Goal: Information Seeking & Learning: Learn about a topic

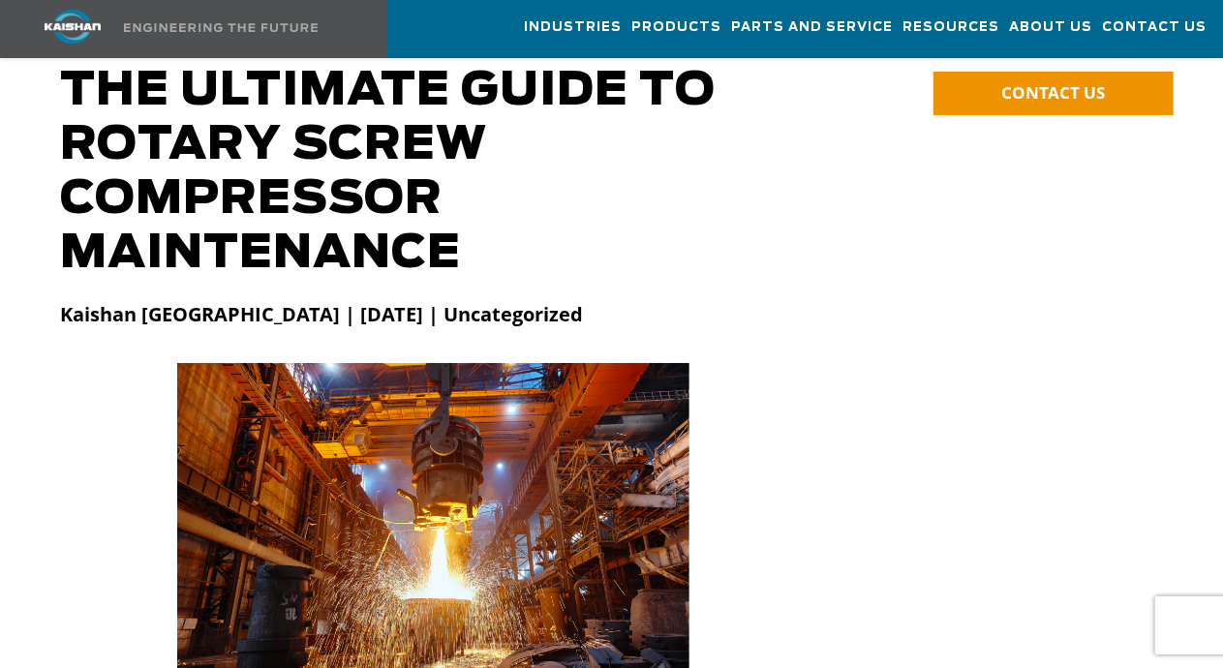
scroll to position [194, 0]
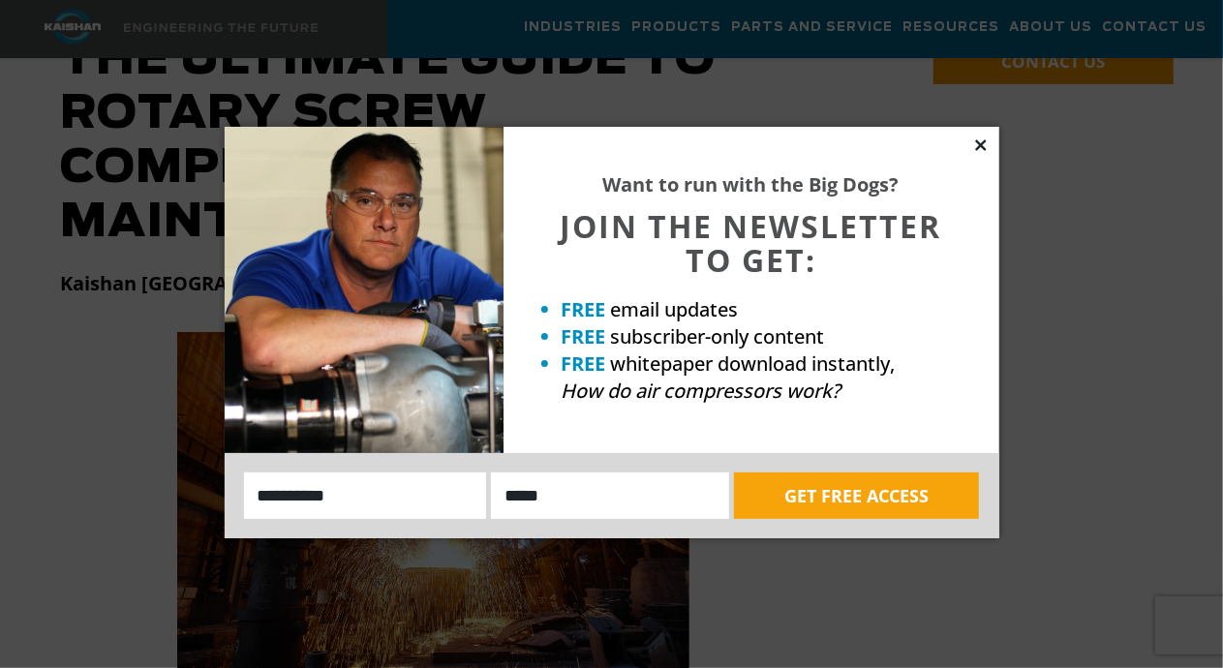
click at [986, 145] on icon at bounding box center [980, 145] width 17 height 17
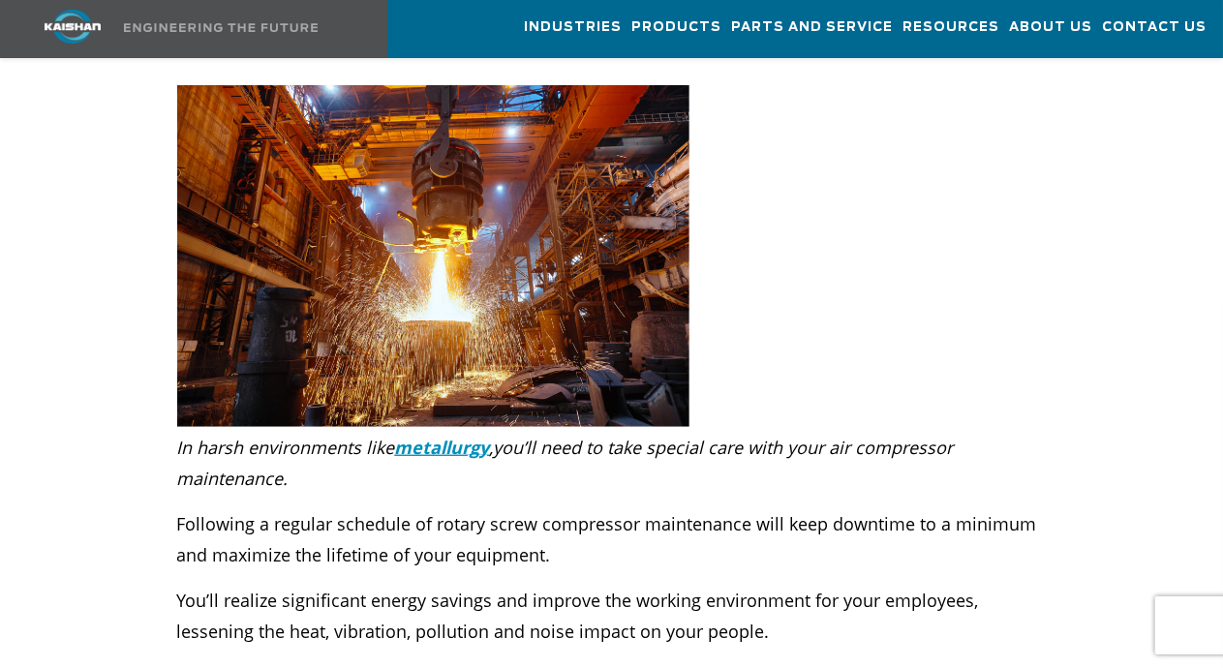
scroll to position [484, 0]
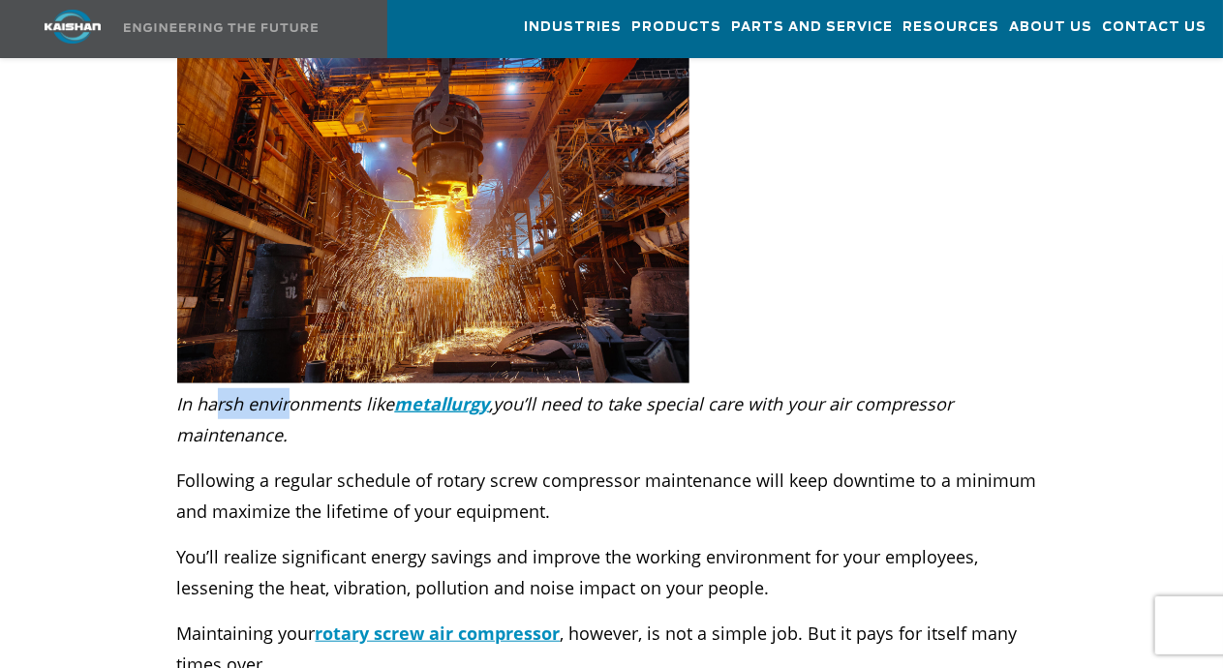
drag, startPoint x: 216, startPoint y: 378, endPoint x: 293, endPoint y: 382, distance: 77.6
click at [293, 392] on em "In harsh environments like metallurgy ," at bounding box center [335, 403] width 317 height 23
drag, startPoint x: 659, startPoint y: 377, endPoint x: 823, endPoint y: 361, distance: 164.4
click at [806, 392] on em "you’ll need to take special care with your air compressor maintenance." at bounding box center [565, 419] width 777 height 54
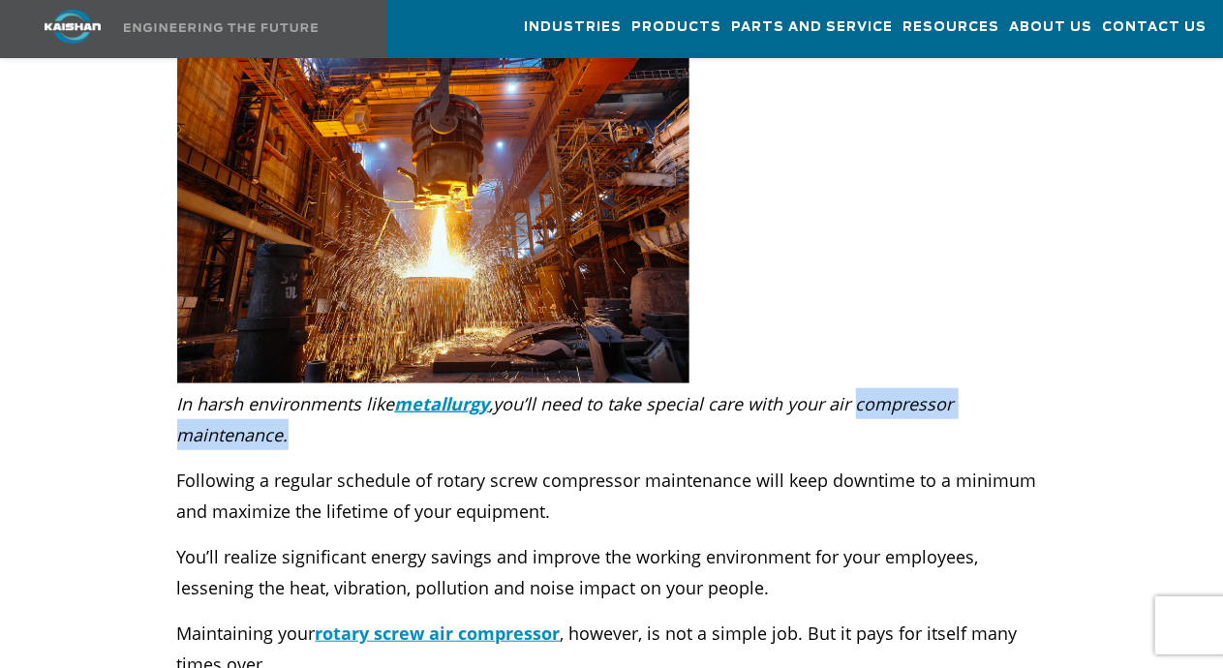
drag, startPoint x: 858, startPoint y: 377, endPoint x: 897, endPoint y: 394, distance: 42.5
click at [897, 394] on p "In harsh environments like metallurgy , you’ll need to take special care with y…" at bounding box center [612, 419] width 870 height 62
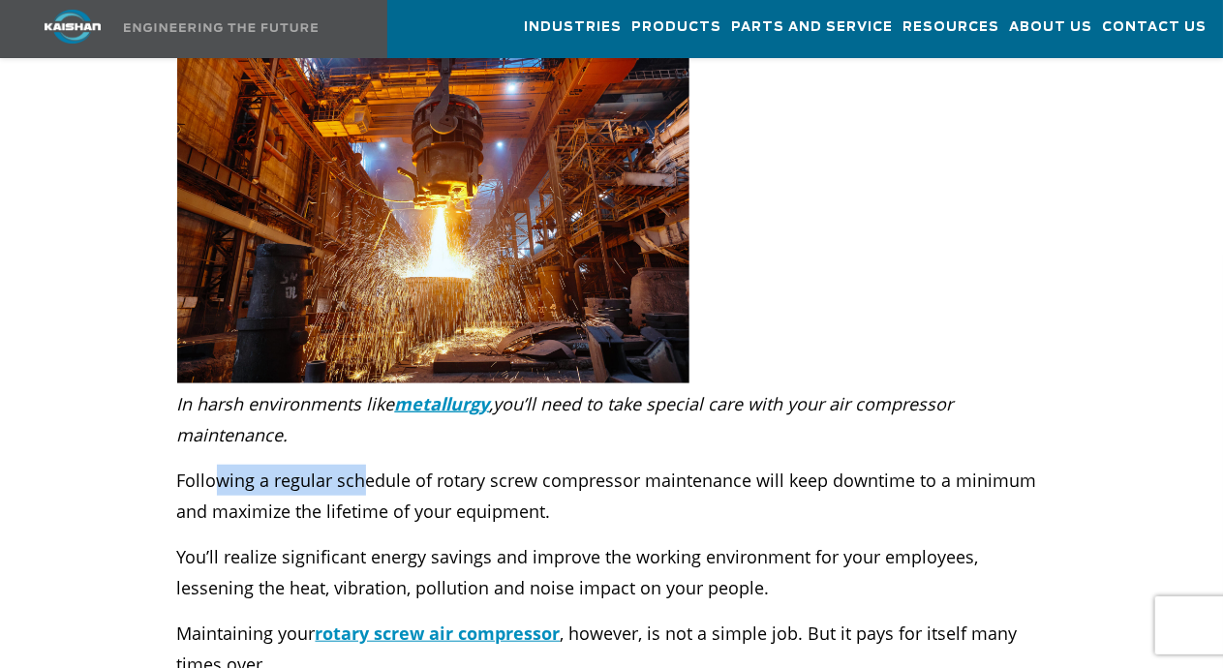
drag, startPoint x: 292, startPoint y: 451, endPoint x: 387, endPoint y: 442, distance: 95.4
click at [380, 465] on p "Following a regular schedule of rotary screw compressor maintenance will keep d…" at bounding box center [612, 496] width 870 height 62
click at [420, 465] on p "Following a regular schedule of rotary screw compressor maintenance will keep d…" at bounding box center [612, 496] width 870 height 62
drag, startPoint x: 196, startPoint y: 451, endPoint x: 392, endPoint y: 449, distance: 196.6
click at [391, 465] on p "Following a regular schedule of rotary screw compressor maintenance will keep d…" at bounding box center [612, 496] width 870 height 62
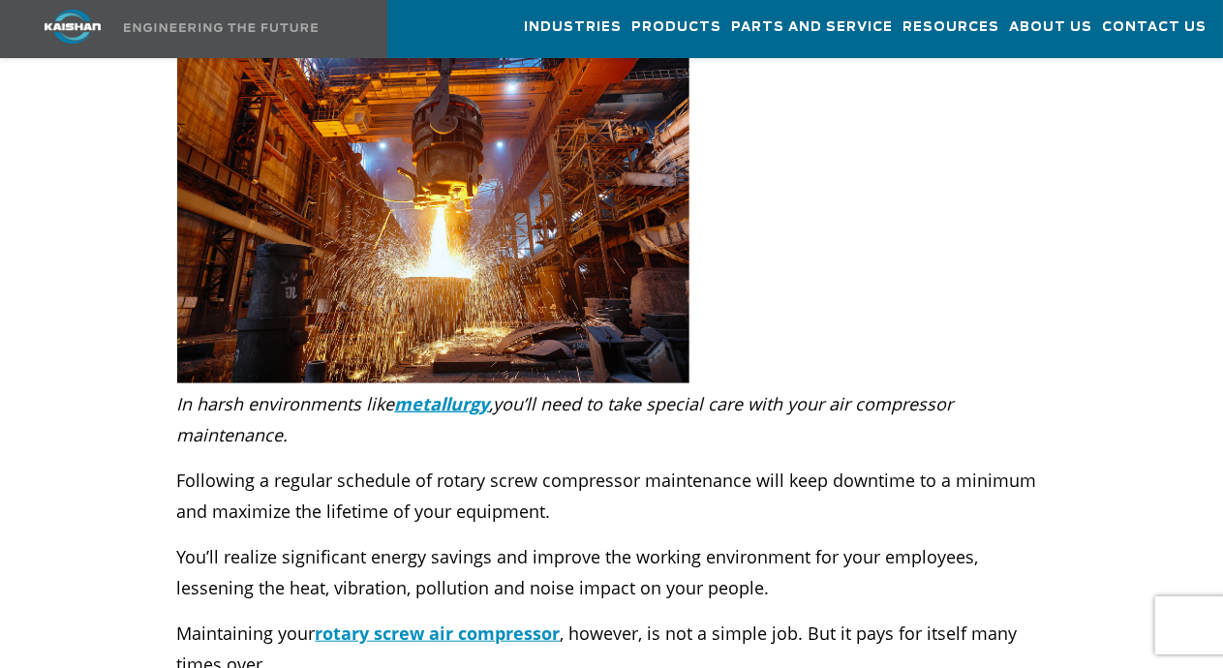
click at [449, 465] on p "Following a regular schedule of rotary screw compressor maintenance will keep d…" at bounding box center [612, 496] width 870 height 62
drag, startPoint x: 292, startPoint y: 453, endPoint x: 517, endPoint y: 446, distance: 224.7
click at [510, 465] on p "Following a regular schedule of rotary screw compressor maintenance will keep d…" at bounding box center [612, 496] width 870 height 62
drag, startPoint x: 578, startPoint y: 448, endPoint x: 781, endPoint y: 448, distance: 203.3
click at [777, 465] on p "Following a regular schedule of rotary screw compressor maintenance will keep d…" at bounding box center [612, 496] width 870 height 62
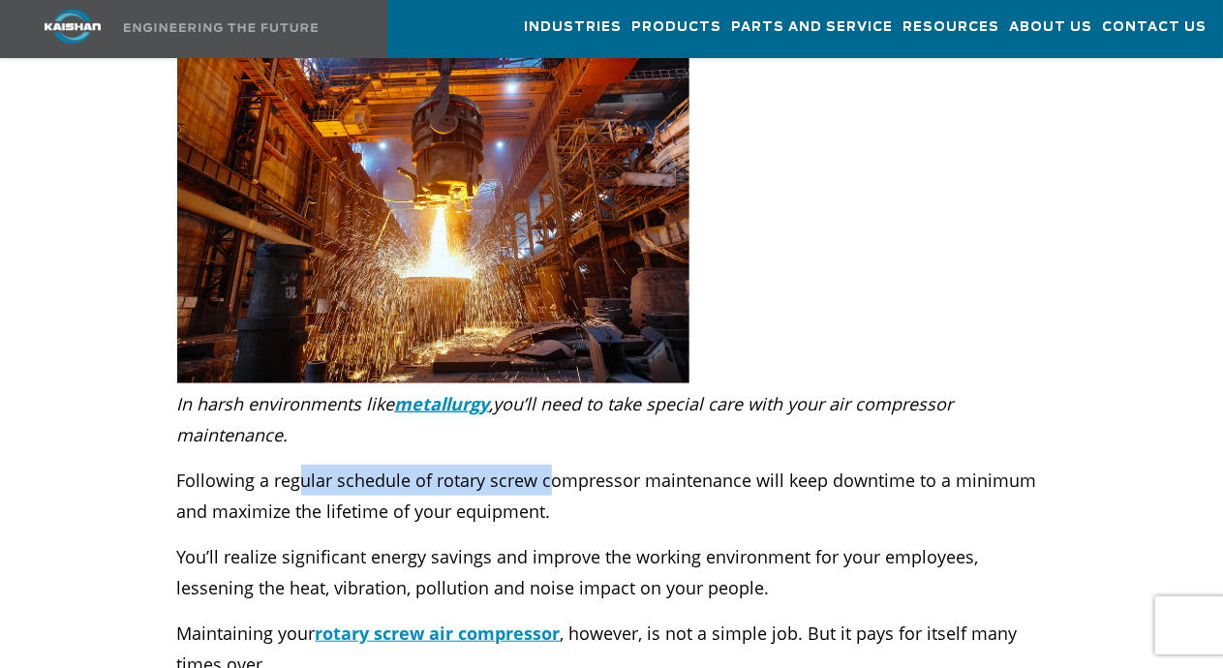
drag, startPoint x: 341, startPoint y: 449, endPoint x: 575, endPoint y: 447, distance: 234.3
click at [571, 465] on p "Following a regular schedule of rotary screw compressor maintenance will keep d…" at bounding box center [612, 496] width 870 height 62
click at [684, 465] on p "Following a regular schedule of rotary screw compressor maintenance will keep d…" at bounding box center [612, 496] width 870 height 62
drag, startPoint x: 495, startPoint y: 449, endPoint x: 652, endPoint y: 447, distance: 156.9
click at [626, 465] on p "Following a regular schedule of rotary screw compressor maintenance will keep d…" at bounding box center [612, 496] width 870 height 62
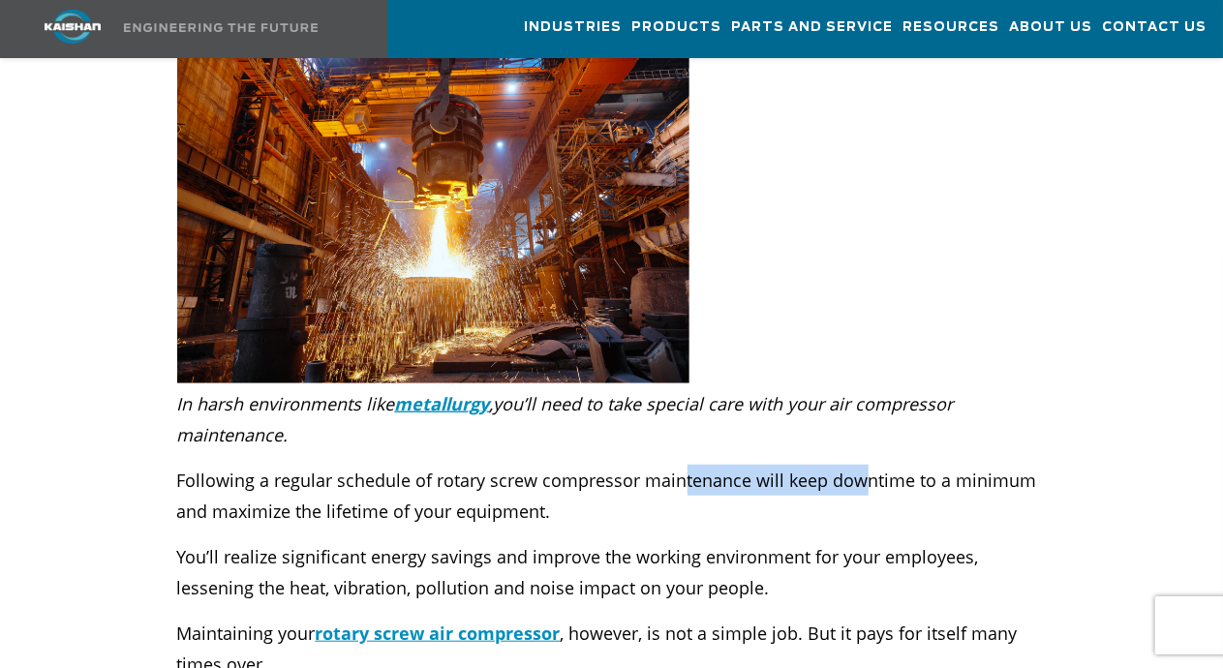
drag, startPoint x: 678, startPoint y: 453, endPoint x: 926, endPoint y: 457, distance: 247.9
click at [890, 465] on p "Following a regular schedule of rotary screw compressor maintenance will keep d…" at bounding box center [612, 496] width 870 height 62
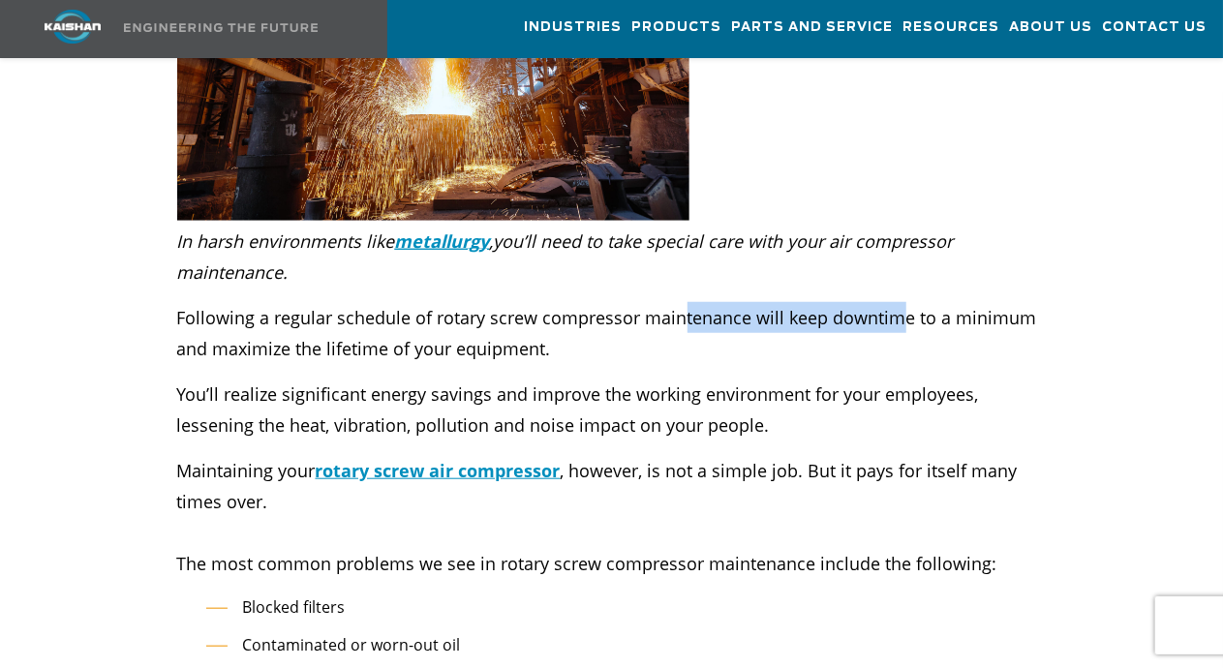
scroll to position [678, 0]
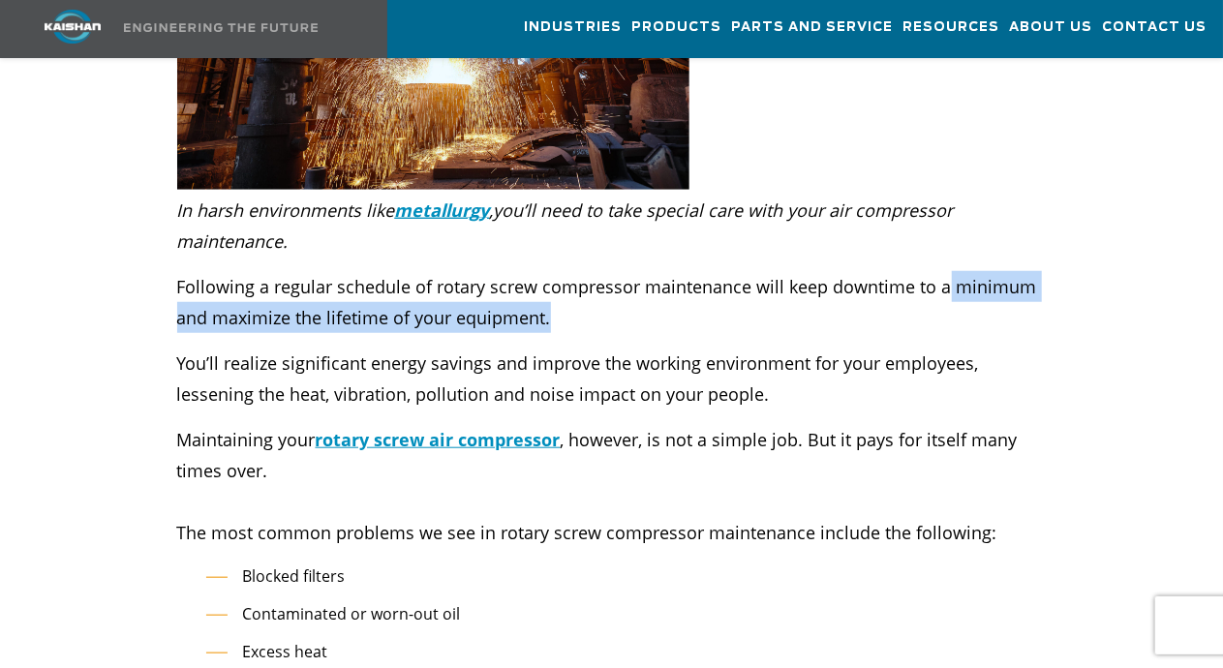
drag, startPoint x: 939, startPoint y: 260, endPoint x: 962, endPoint y: 283, distance: 31.5
click at [962, 283] on p "Following a regular schedule of rotary screw compressor maintenance will keep d…" at bounding box center [612, 302] width 870 height 62
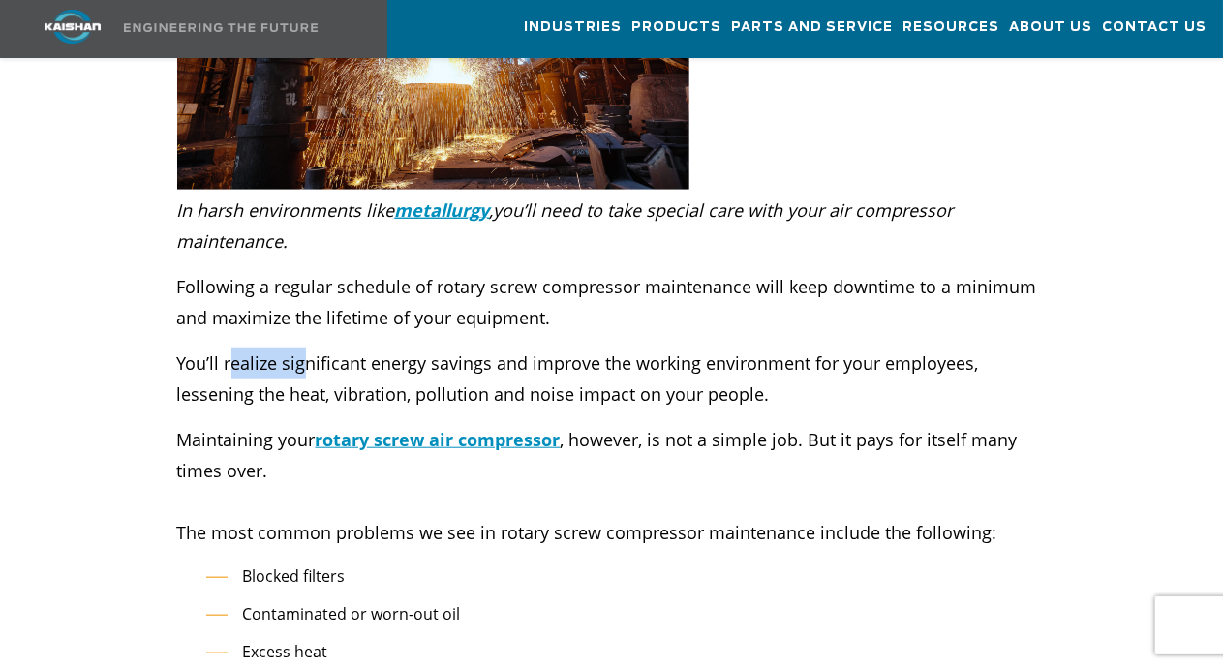
drag, startPoint x: 248, startPoint y: 334, endPoint x: 495, endPoint y: 328, distance: 247.0
click at [440, 348] on p "You’ll realize significant energy savings and improve the working environment f…" at bounding box center [612, 379] width 870 height 62
click at [493, 348] on p "You’ll realize significant energy savings and improve the working environment f…" at bounding box center [612, 379] width 870 height 62
drag, startPoint x: 424, startPoint y: 341, endPoint x: 714, endPoint y: 320, distance: 290.3
click at [662, 348] on p "You’ll realize significant energy savings and improve the working environment f…" at bounding box center [612, 379] width 870 height 62
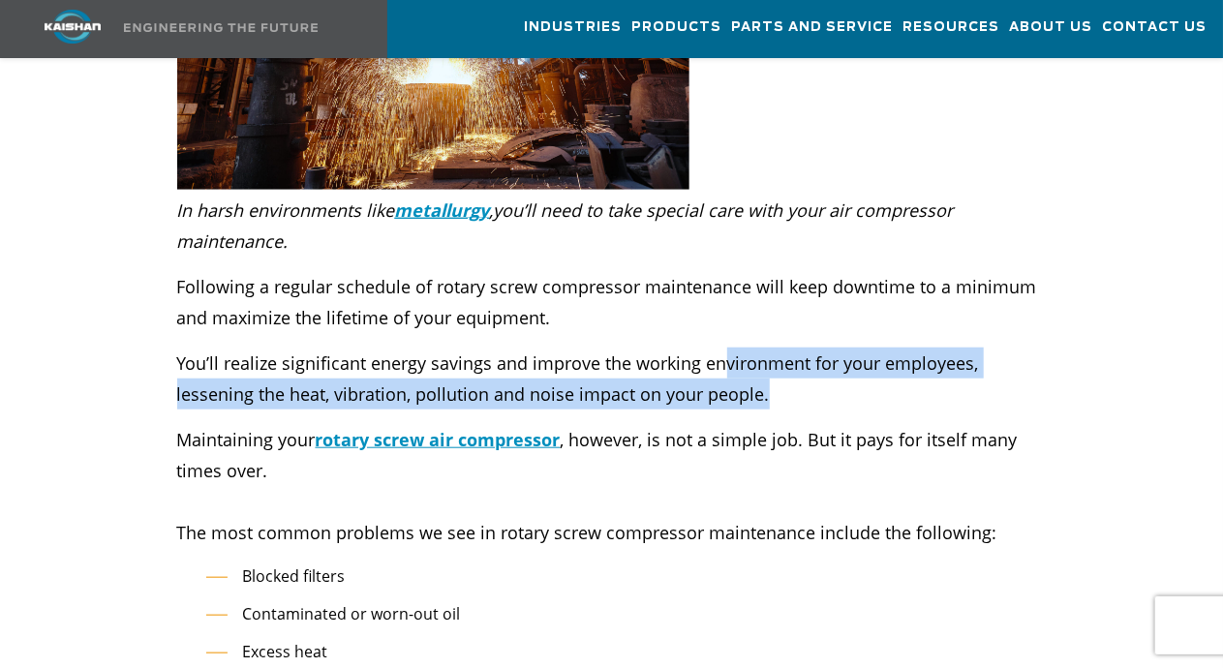
drag, startPoint x: 728, startPoint y: 334, endPoint x: 833, endPoint y: 360, distance: 107.8
click at [833, 360] on p "You’ll realize significant energy savings and improve the working environment f…" at bounding box center [612, 379] width 870 height 62
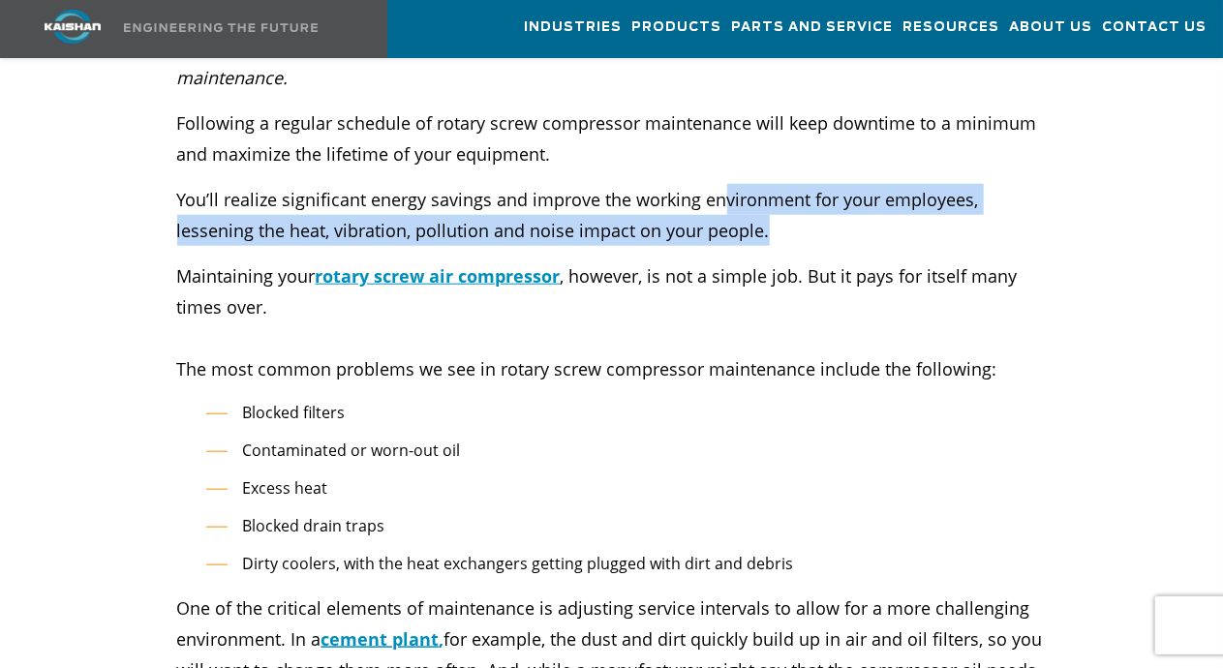
scroll to position [871, 0]
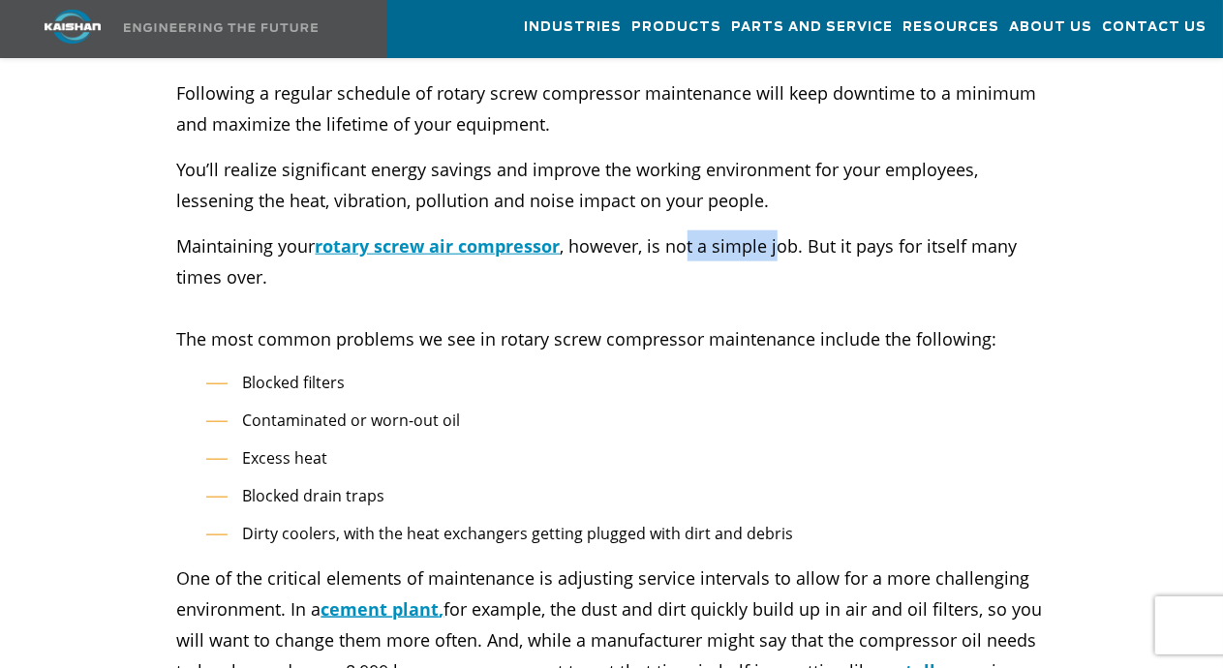
drag, startPoint x: 686, startPoint y: 217, endPoint x: 854, endPoint y: 229, distance: 169.0
click at [821, 230] on p "Maintaining your rotary screw air compressor , however, is not a simple job. Bu…" at bounding box center [612, 276] width 870 height 93
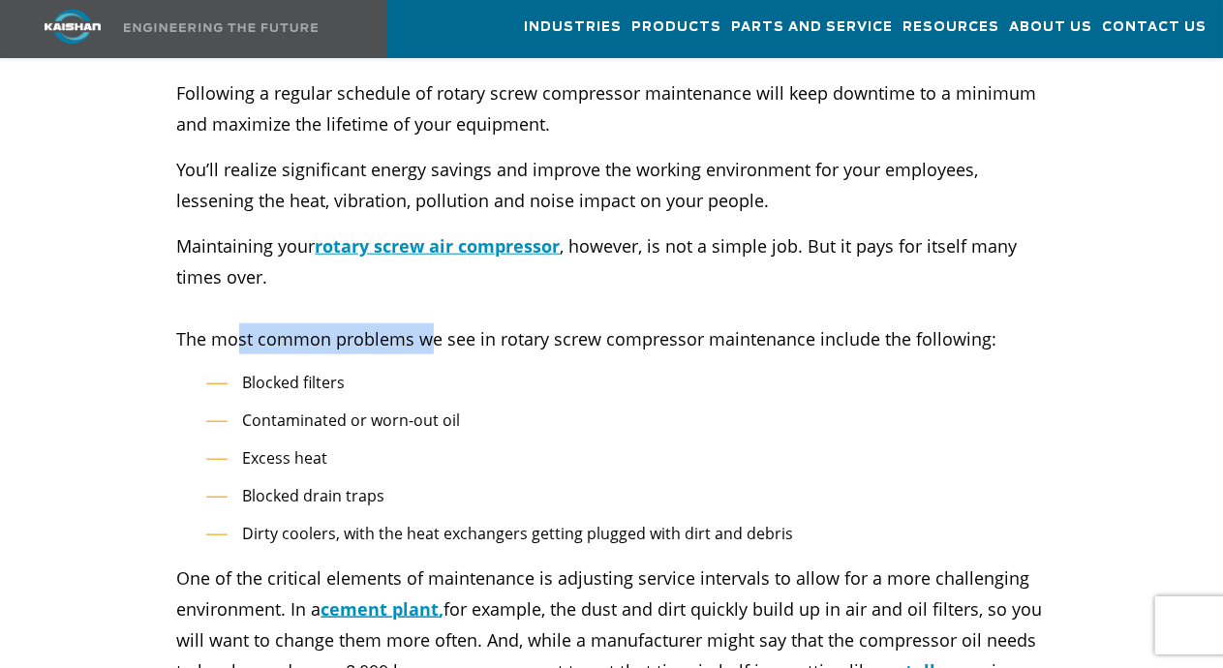
drag, startPoint x: 266, startPoint y: 313, endPoint x: 448, endPoint y: 316, distance: 182.1
click at [440, 323] on p "The most common problems we see in rotary screw compressor maintenance include …" at bounding box center [612, 338] width 870 height 31
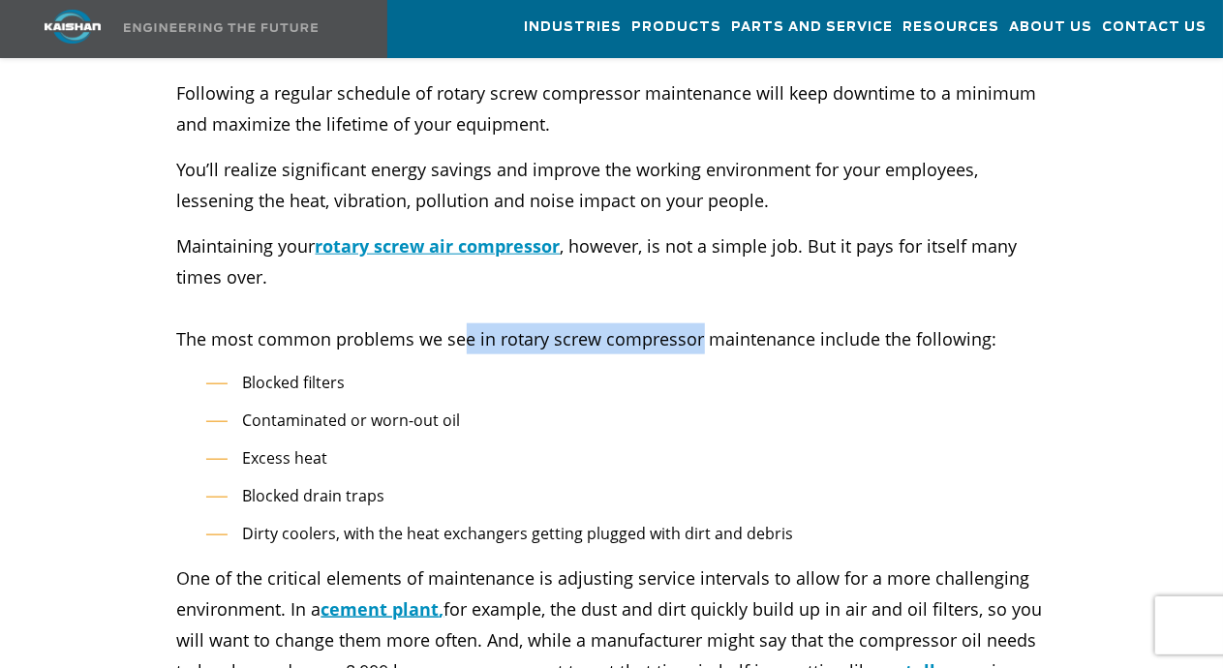
drag, startPoint x: 501, startPoint y: 314, endPoint x: 746, endPoint y: 313, distance: 245.0
click at [728, 323] on p "The most common problems we see in rotary screw compressor maintenance include …" at bounding box center [612, 338] width 870 height 31
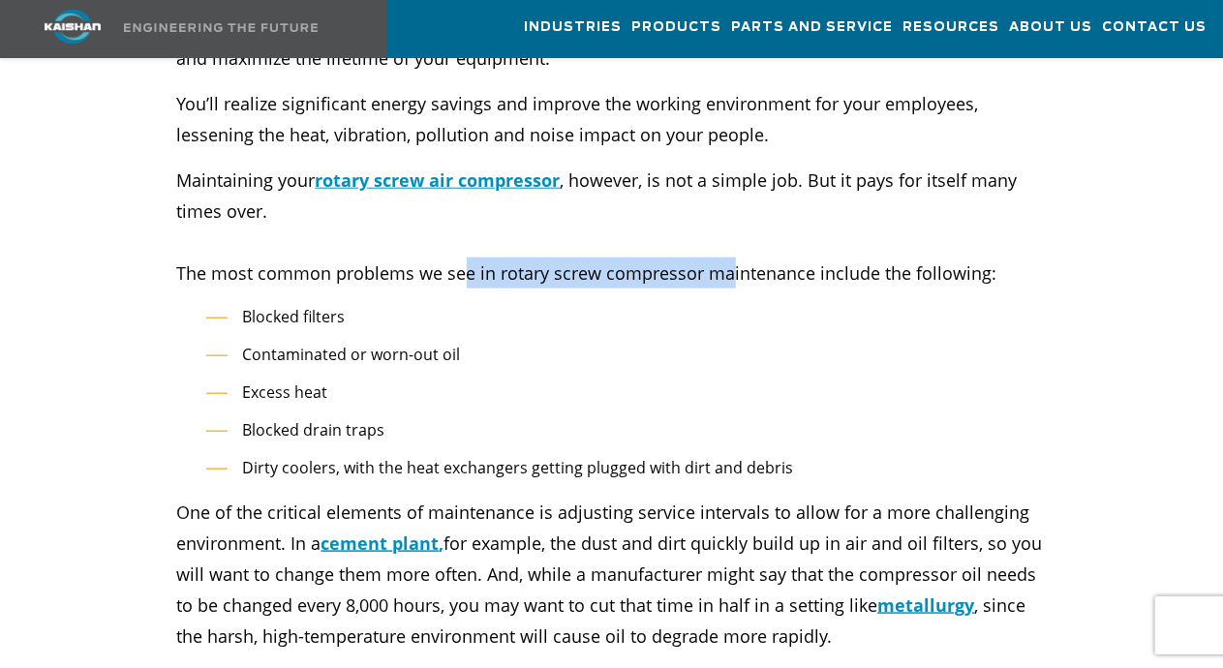
scroll to position [968, 0]
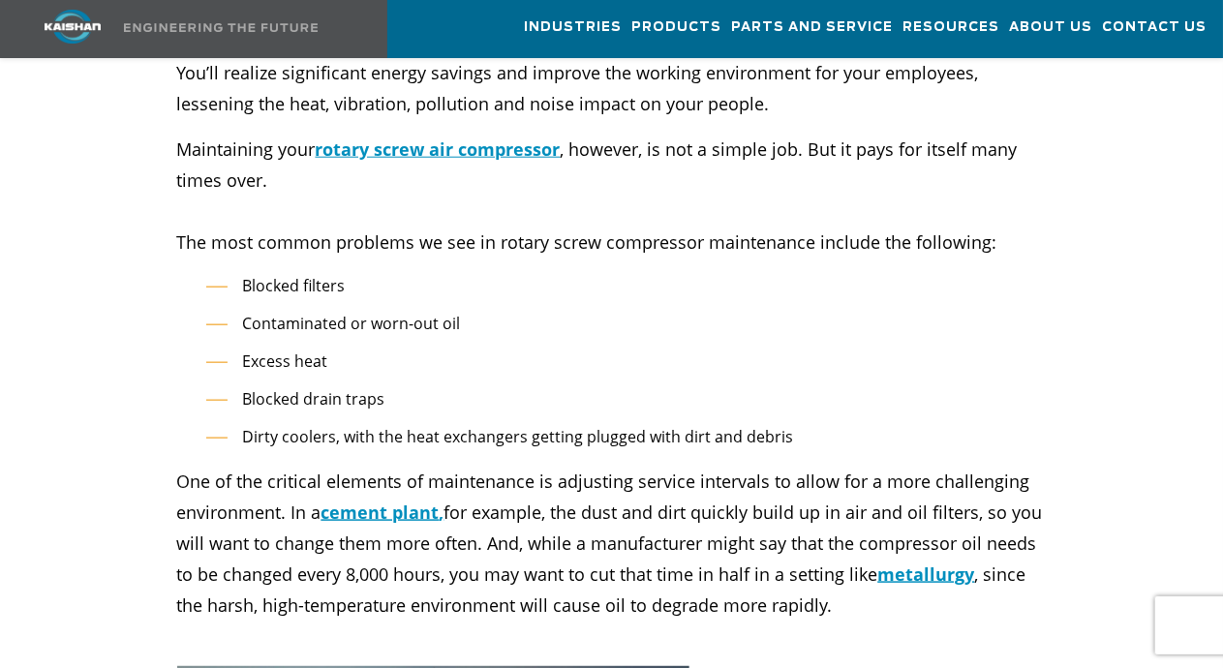
click at [796, 227] on p "The most common problems we see in rotary screw compressor maintenance include …" at bounding box center [612, 242] width 870 height 31
drag, startPoint x: 496, startPoint y: 212, endPoint x: 697, endPoint y: 218, distance: 201.5
click at [697, 227] on p "The most common problems we see in rotary screw compressor maintenance include …" at bounding box center [612, 242] width 870 height 31
copy p "rotary screw compressor"
drag, startPoint x: 260, startPoint y: 252, endPoint x: 351, endPoint y: 267, distance: 92.3
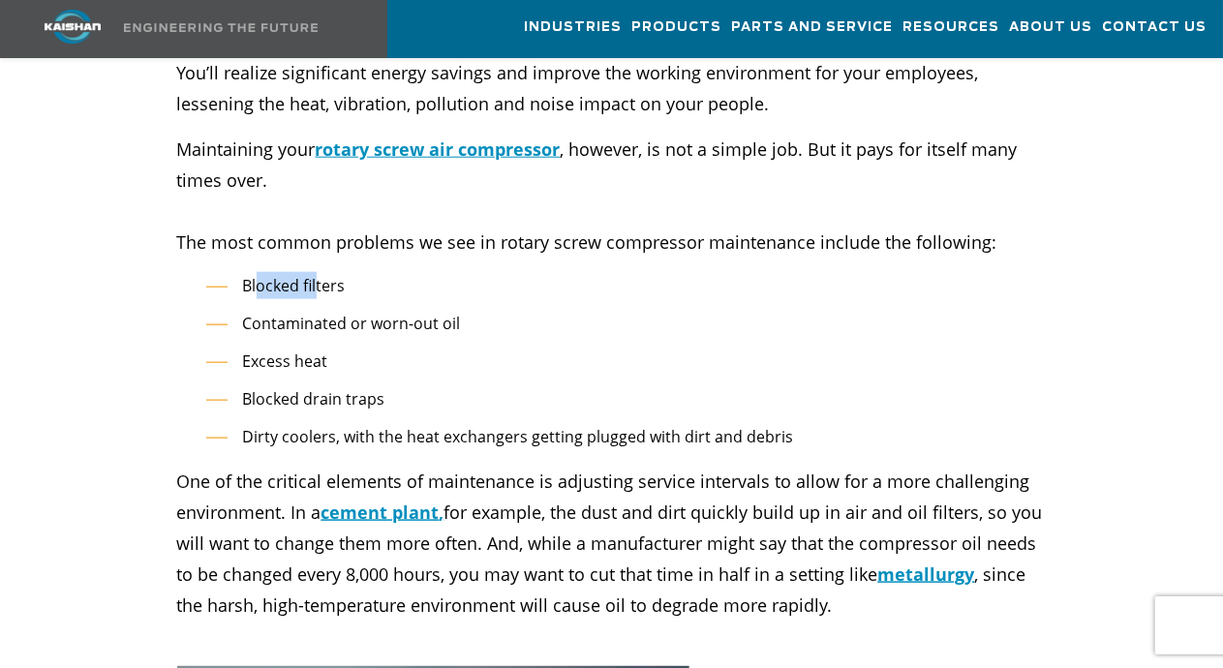
click at [349, 272] on li "Blocked filters" at bounding box center [626, 286] width 840 height 28
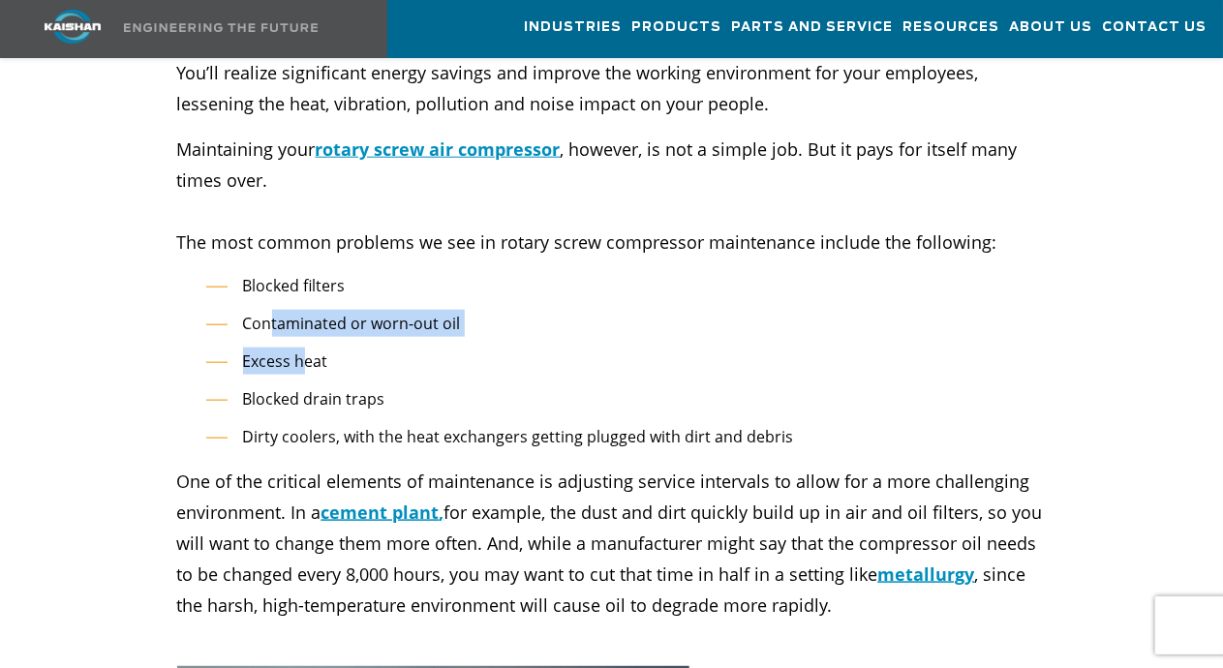
drag, startPoint x: 293, startPoint y: 309, endPoint x: 387, endPoint y: 321, distance: 94.8
click at [366, 321] on ul "Blocked filters Contaminated or worn-out oil Excess heat Blocked drain traps Di…" at bounding box center [626, 361] width 840 height 179
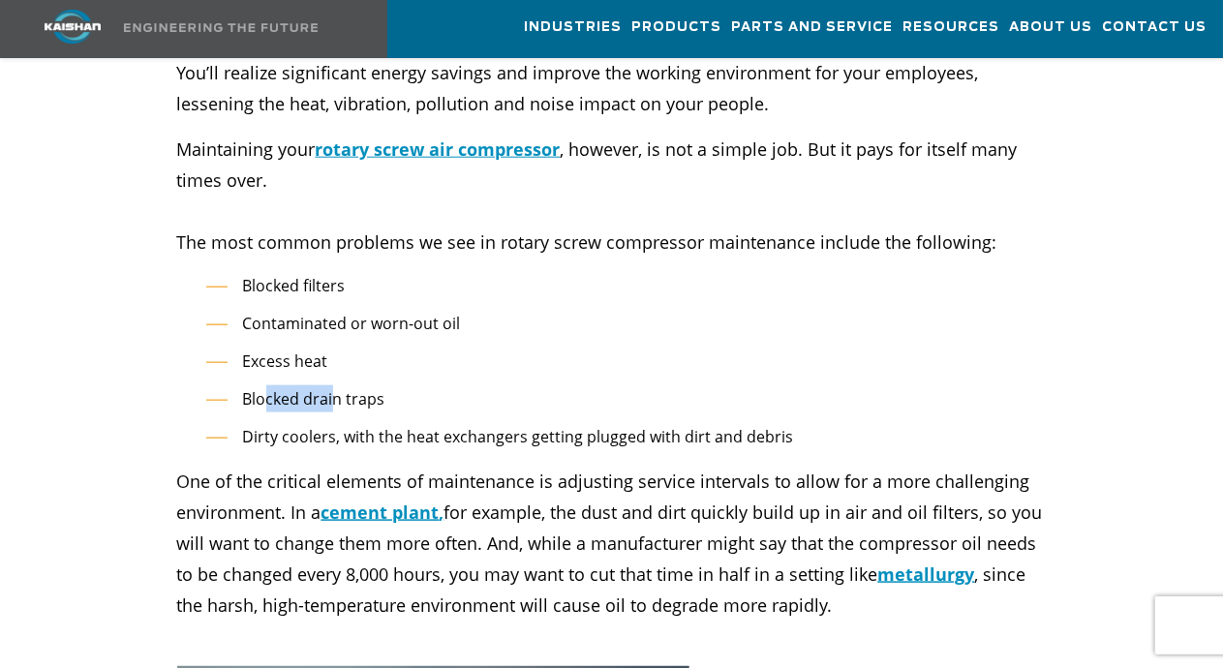
drag, startPoint x: 288, startPoint y: 375, endPoint x: 416, endPoint y: 379, distance: 128.8
click at [400, 385] on li "Blocked drain traps" at bounding box center [626, 399] width 840 height 28
click at [271, 388] on span "Blocked drain traps" at bounding box center [314, 398] width 142 height 21
drag, startPoint x: 318, startPoint y: 356, endPoint x: 374, endPoint y: 358, distance: 56.2
click at [341, 358] on ul "Blocked filters Contaminated or worn-out oil Excess heat Blocked drain traps Di…" at bounding box center [626, 361] width 840 height 179
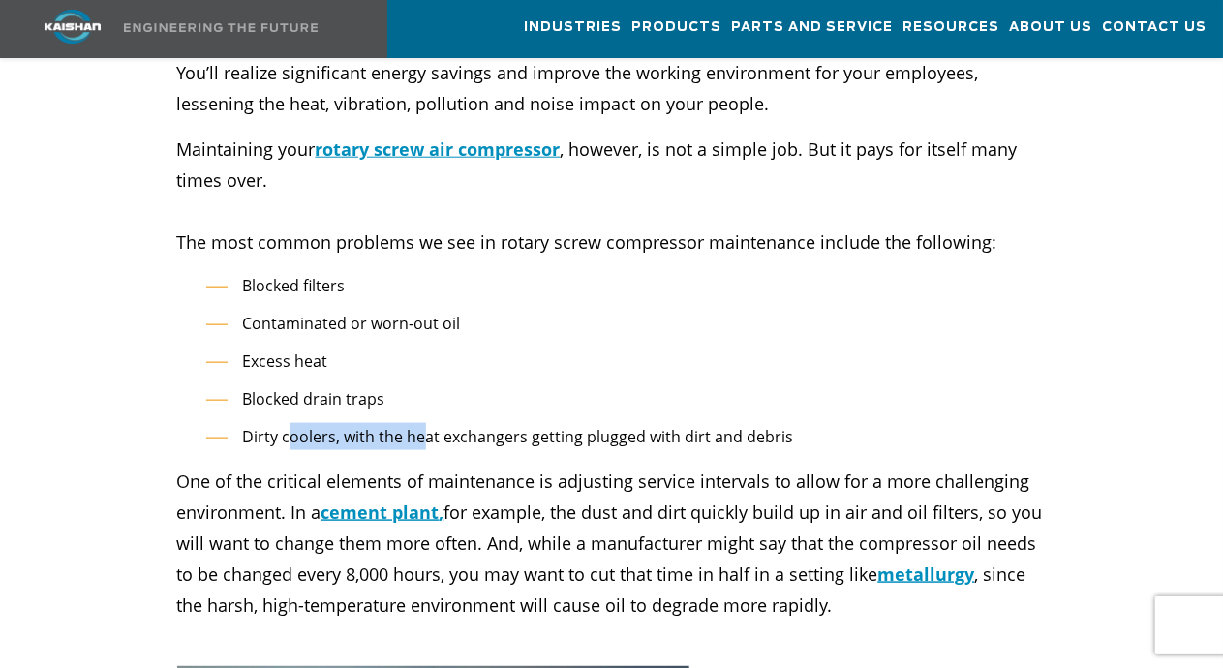
drag, startPoint x: 287, startPoint y: 407, endPoint x: 479, endPoint y: 407, distance: 192.7
click at [474, 426] on span "Dirty coolers, with the heat exchangers getting plugged with dirt and debris" at bounding box center [518, 436] width 551 height 21
click at [544, 426] on span "Dirty coolers, with the heat exchangers getting plugged with dirt and debris" at bounding box center [518, 436] width 551 height 21
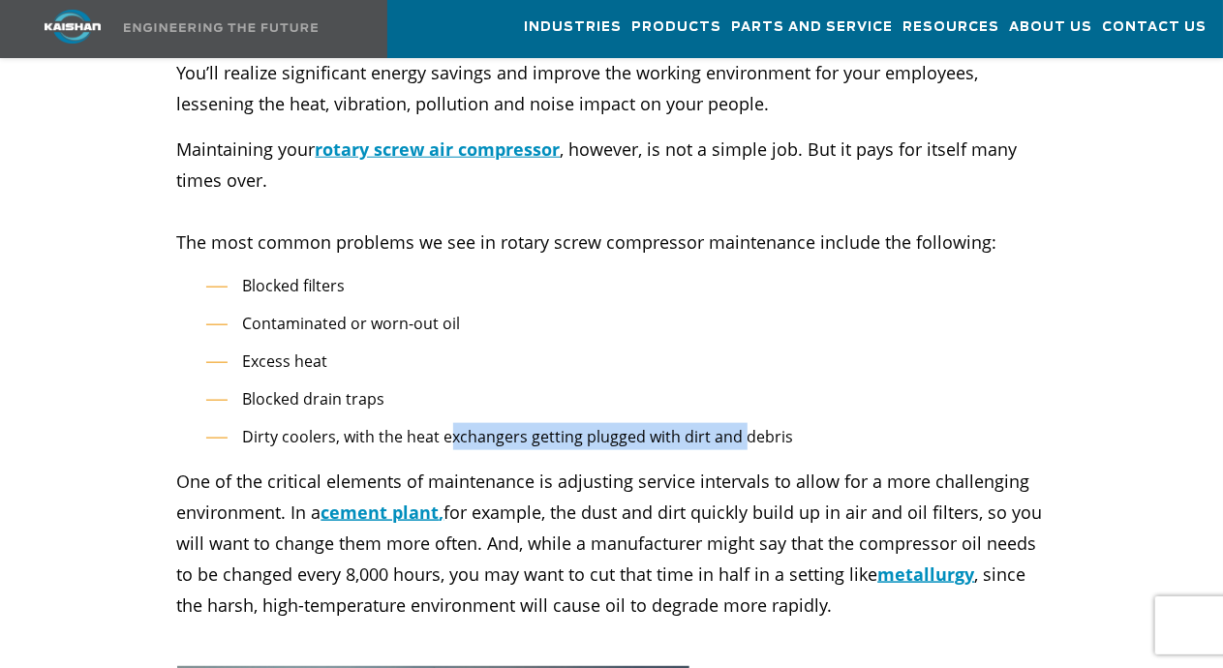
drag, startPoint x: 452, startPoint y: 396, endPoint x: 747, endPoint y: 393, distance: 294.4
click at [740, 423] on li "Dirty coolers, with the heat exchangers getting plugged with dirt and debris" at bounding box center [626, 437] width 840 height 28
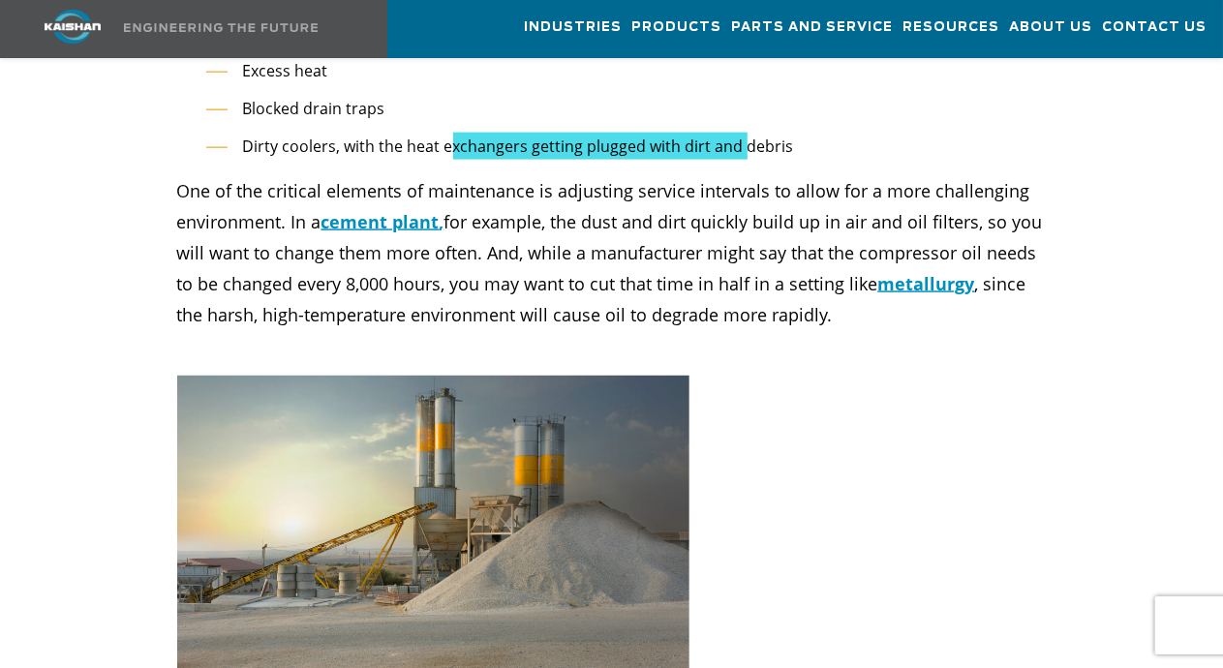
scroll to position [4137, 0]
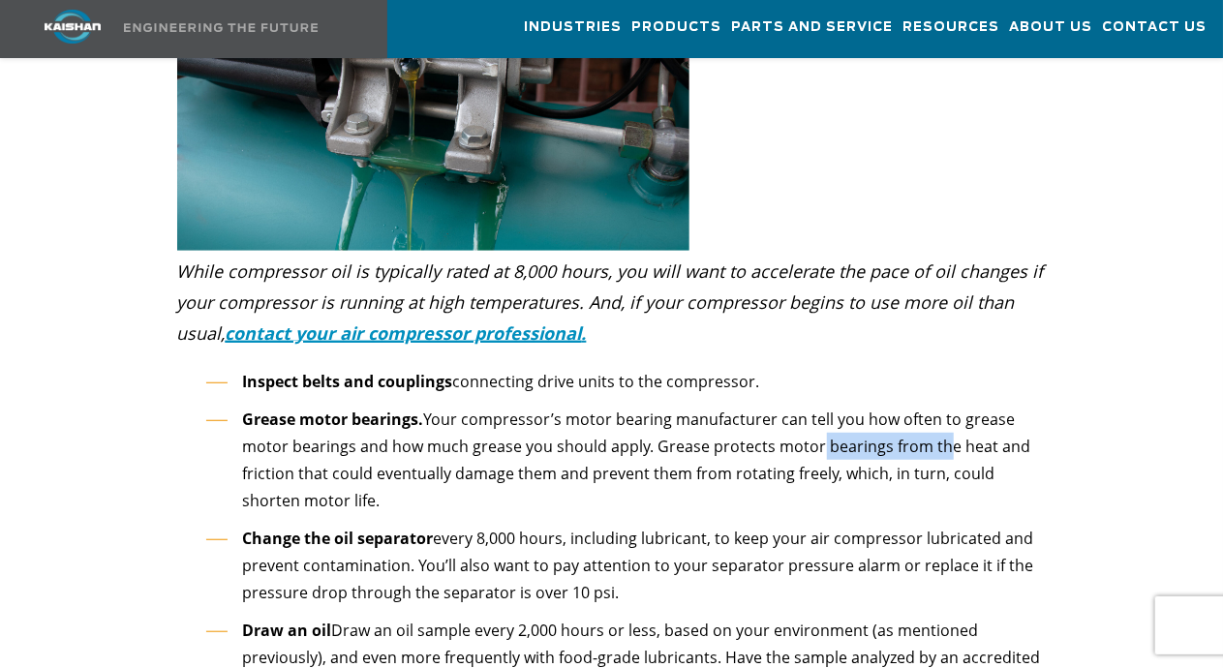
drag, startPoint x: 810, startPoint y: 360, endPoint x: 961, endPoint y: 374, distance: 150.7
click at [953, 406] on li "Grease motor bearings. Your compressor’s motor bearing manufacturer can tell yo…" at bounding box center [626, 460] width 840 height 109
drag, startPoint x: 389, startPoint y: 391, endPoint x: 426, endPoint y: 390, distance: 36.8
click at [421, 409] on span "Your compressor’s motor bearing manufacturer can tell you how often to grease m…" at bounding box center [637, 460] width 788 height 103
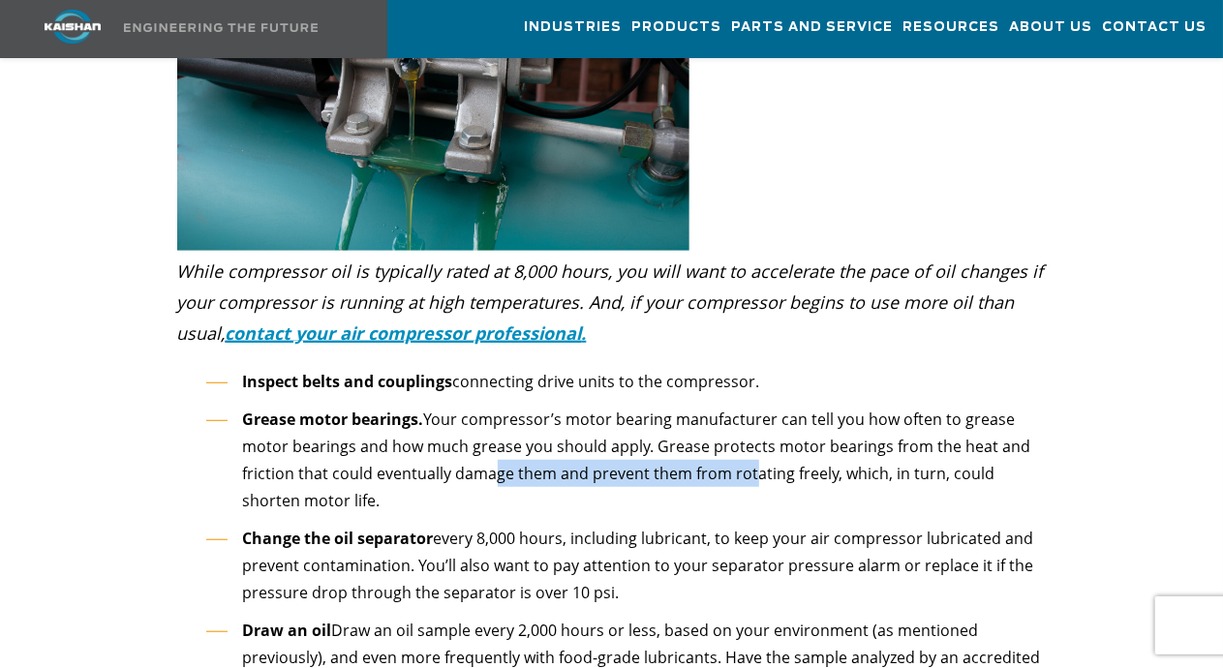
drag, startPoint x: 477, startPoint y: 389, endPoint x: 782, endPoint y: 383, distance: 305.1
click at [776, 409] on span "Your compressor’s motor bearing manufacturer can tell you how often to grease m…" at bounding box center [637, 460] width 788 height 103
drag, startPoint x: 887, startPoint y: 392, endPoint x: 962, endPoint y: 417, distance: 79.6
click at [961, 417] on li "Grease motor bearings. Your compressor’s motor bearing manufacturer can tell yo…" at bounding box center [626, 460] width 840 height 109
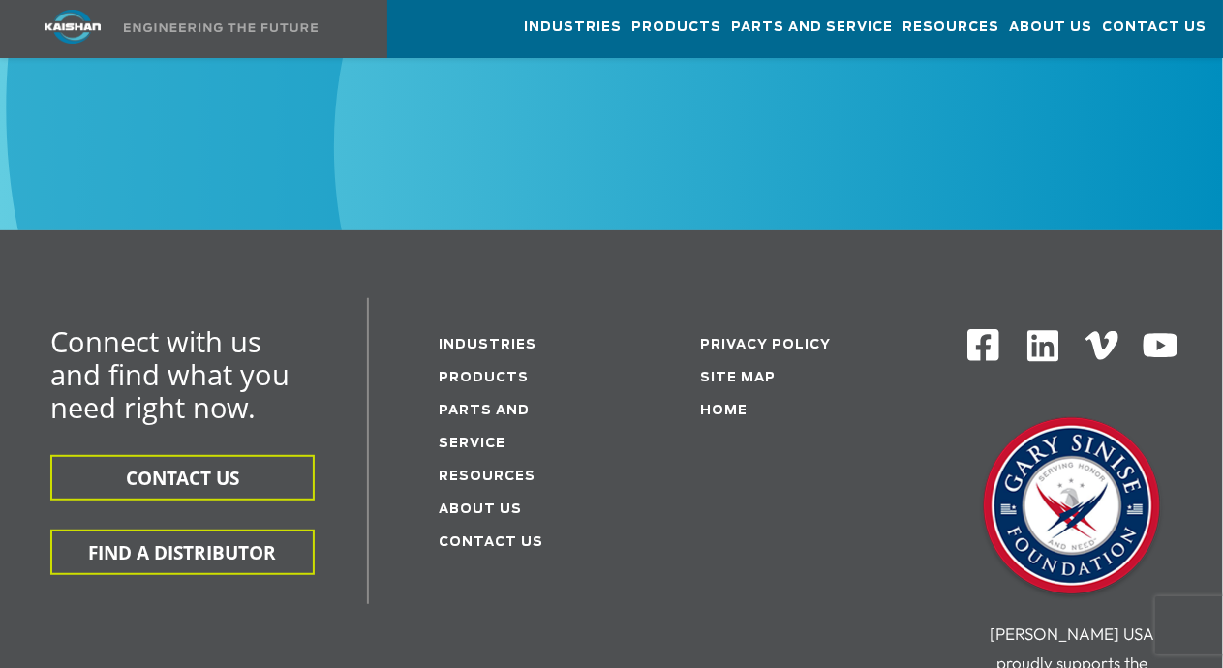
scroll to position [7719, 0]
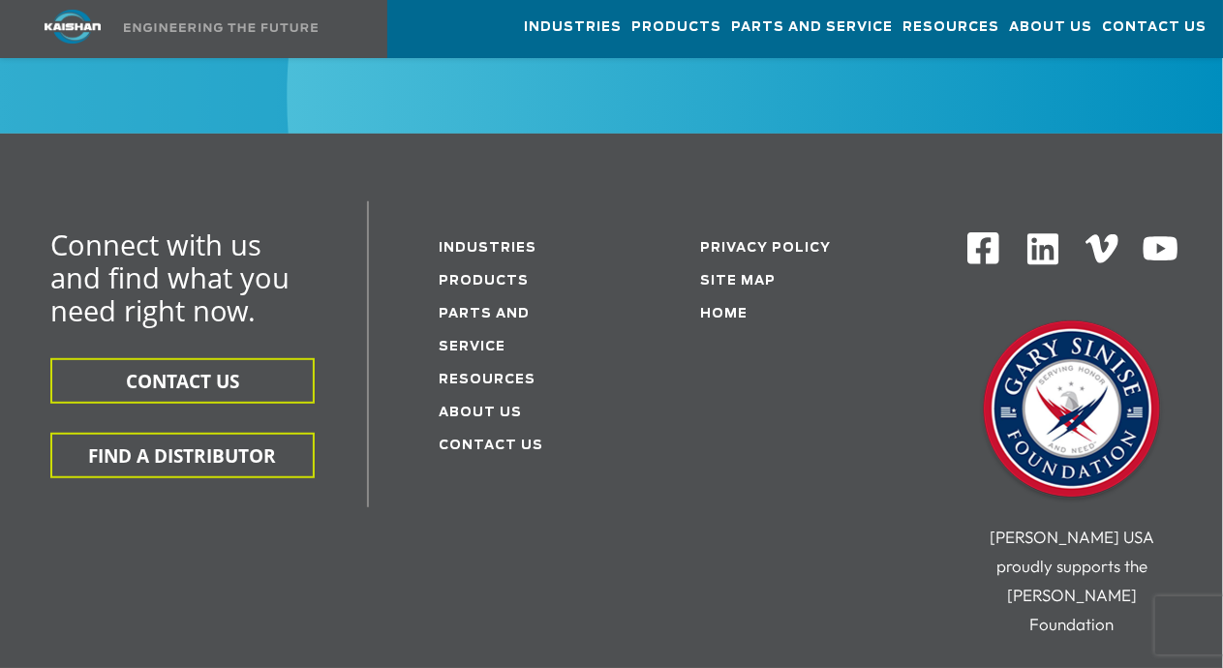
click at [1019, 527] on span "[PERSON_NAME] USA proudly supports the [PERSON_NAME] Foundation" at bounding box center [1072, 580] width 165 height 107
copy span "Kaishan"
